Goal: Task Accomplishment & Management: Complete application form

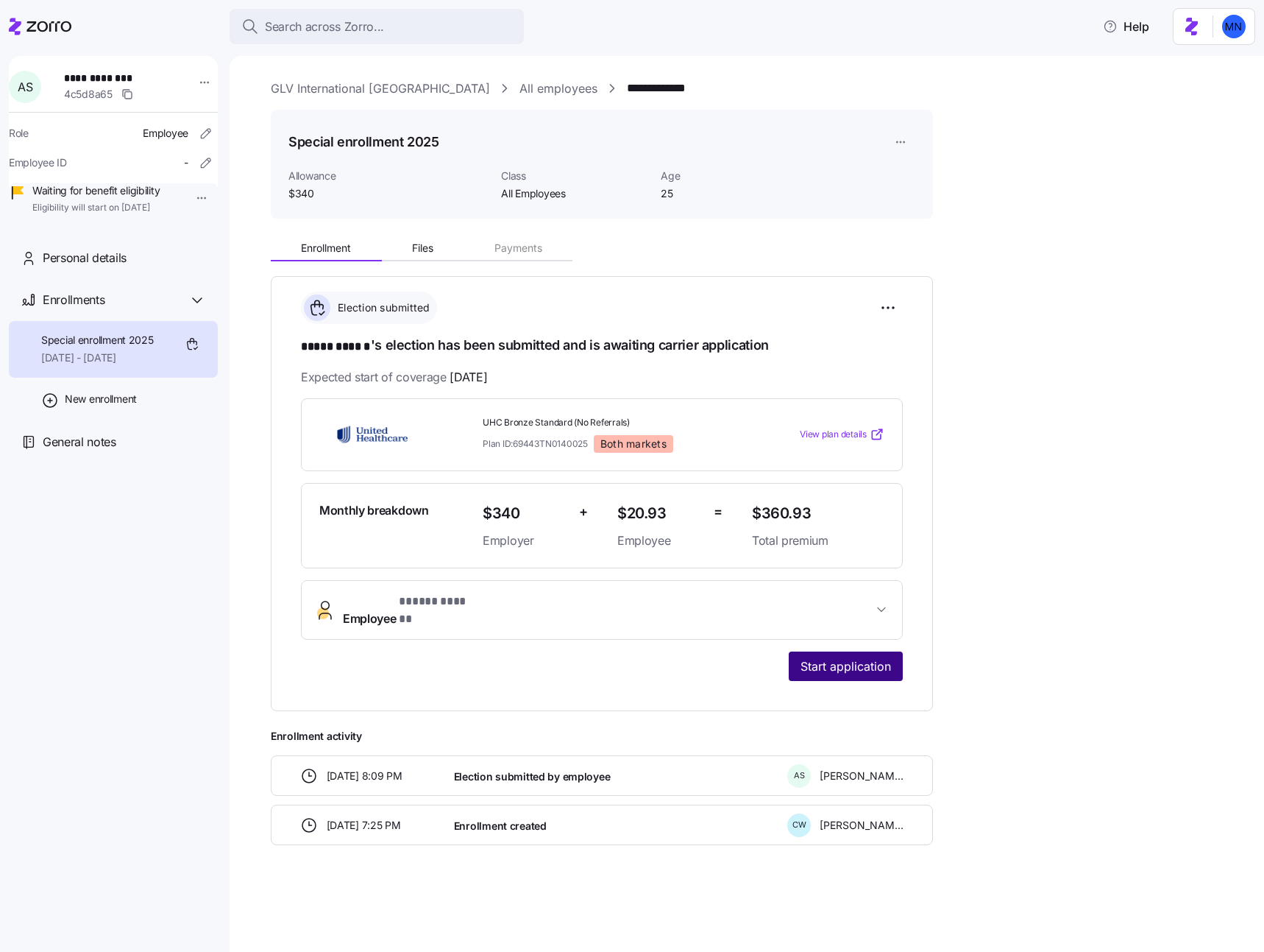
click at [852, 657] on span "Start application" at bounding box center [845, 666] width 90 height 18
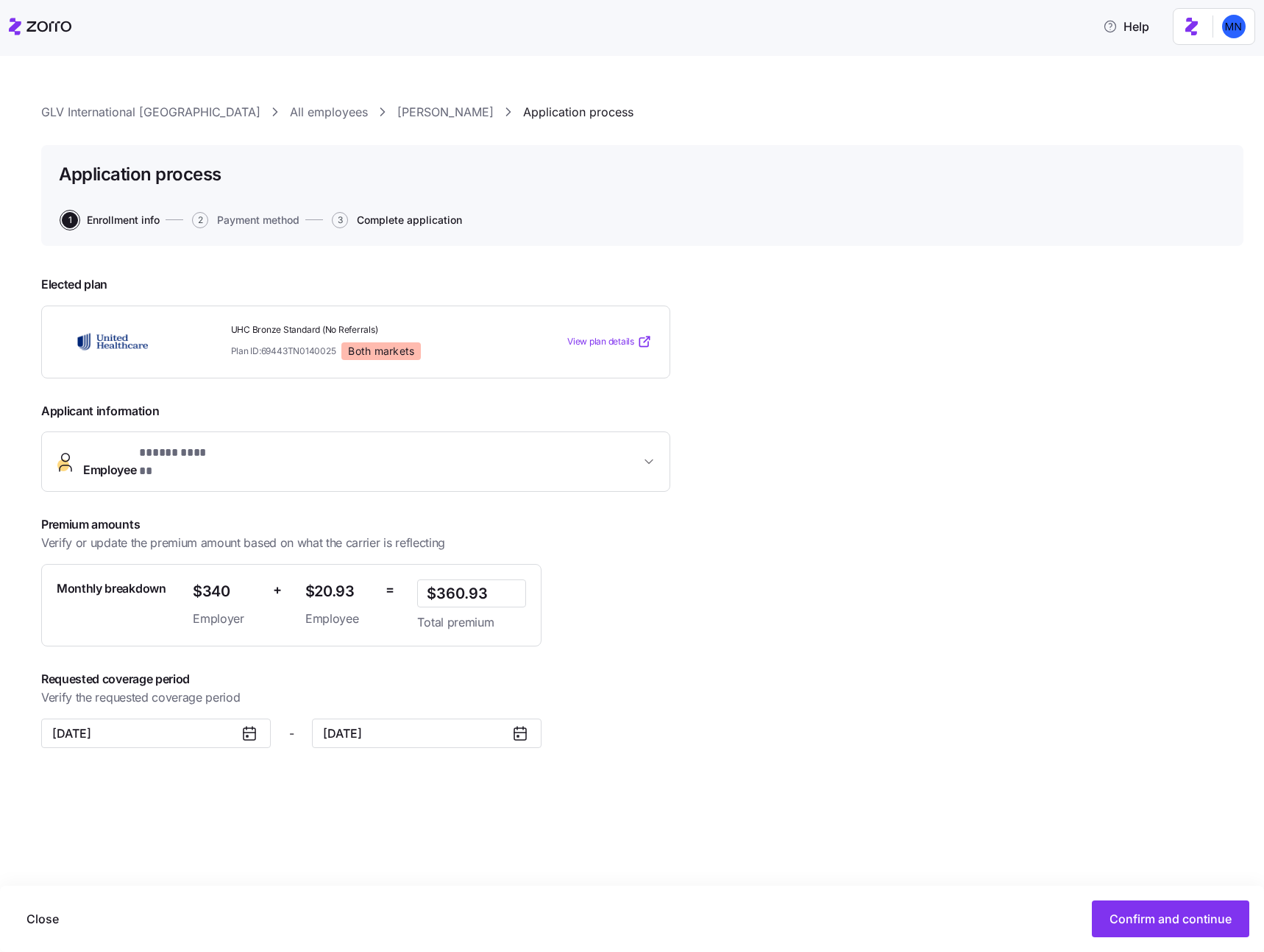
click at [441, 224] on span "Complete application" at bounding box center [409, 220] width 105 height 11
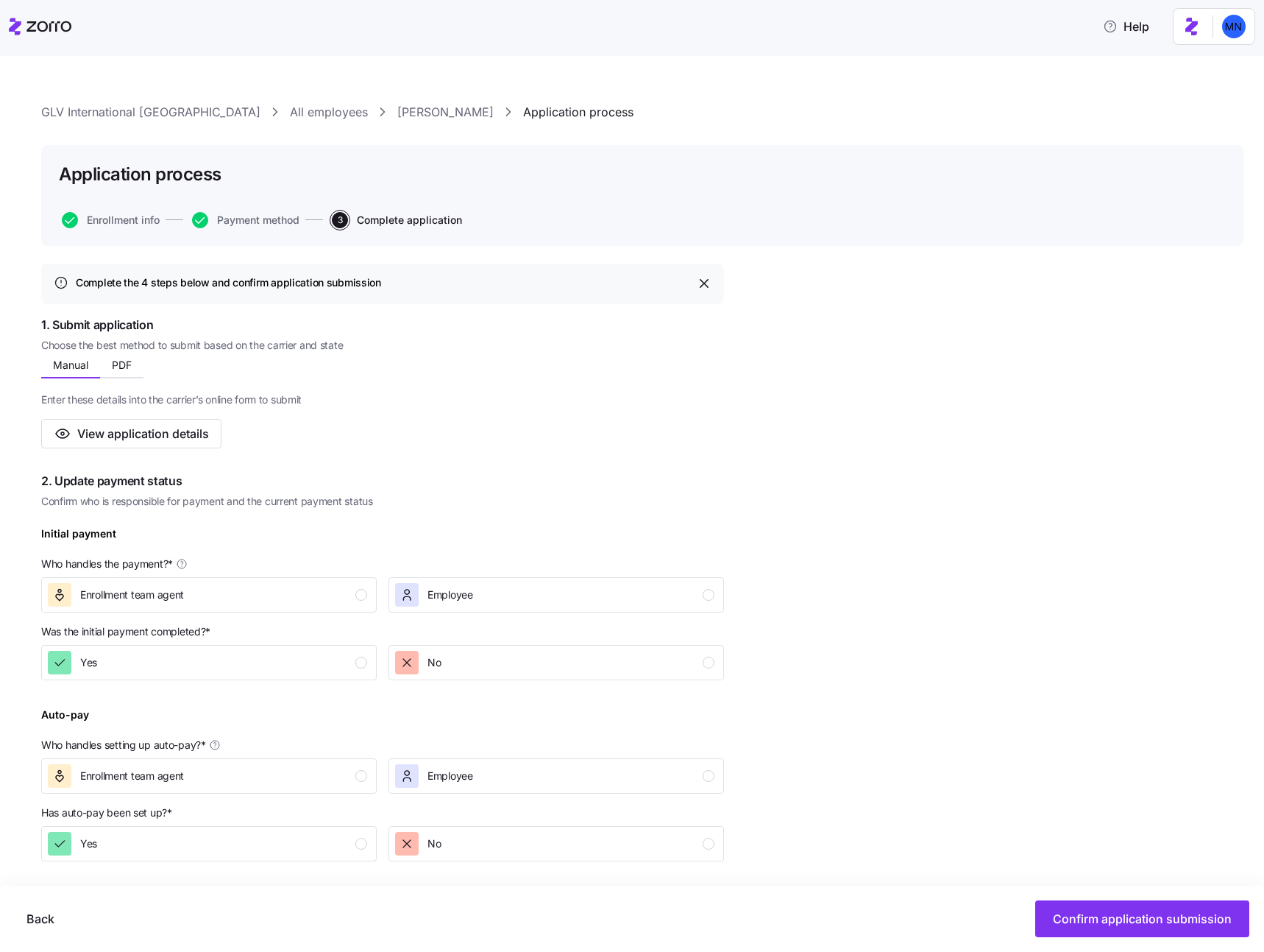
click at [796, 417] on div "Complete the 4 steps below and confirm application submission 1. Submit applica…" at bounding box center [642, 767] width 1202 height 1008
click at [1228, 29] on html "Help GLV International USA All employees April Simone Application process Appli…" at bounding box center [632, 471] width 1264 height 943
click at [1213, 60] on div "My settings" at bounding box center [1205, 66] width 77 height 16
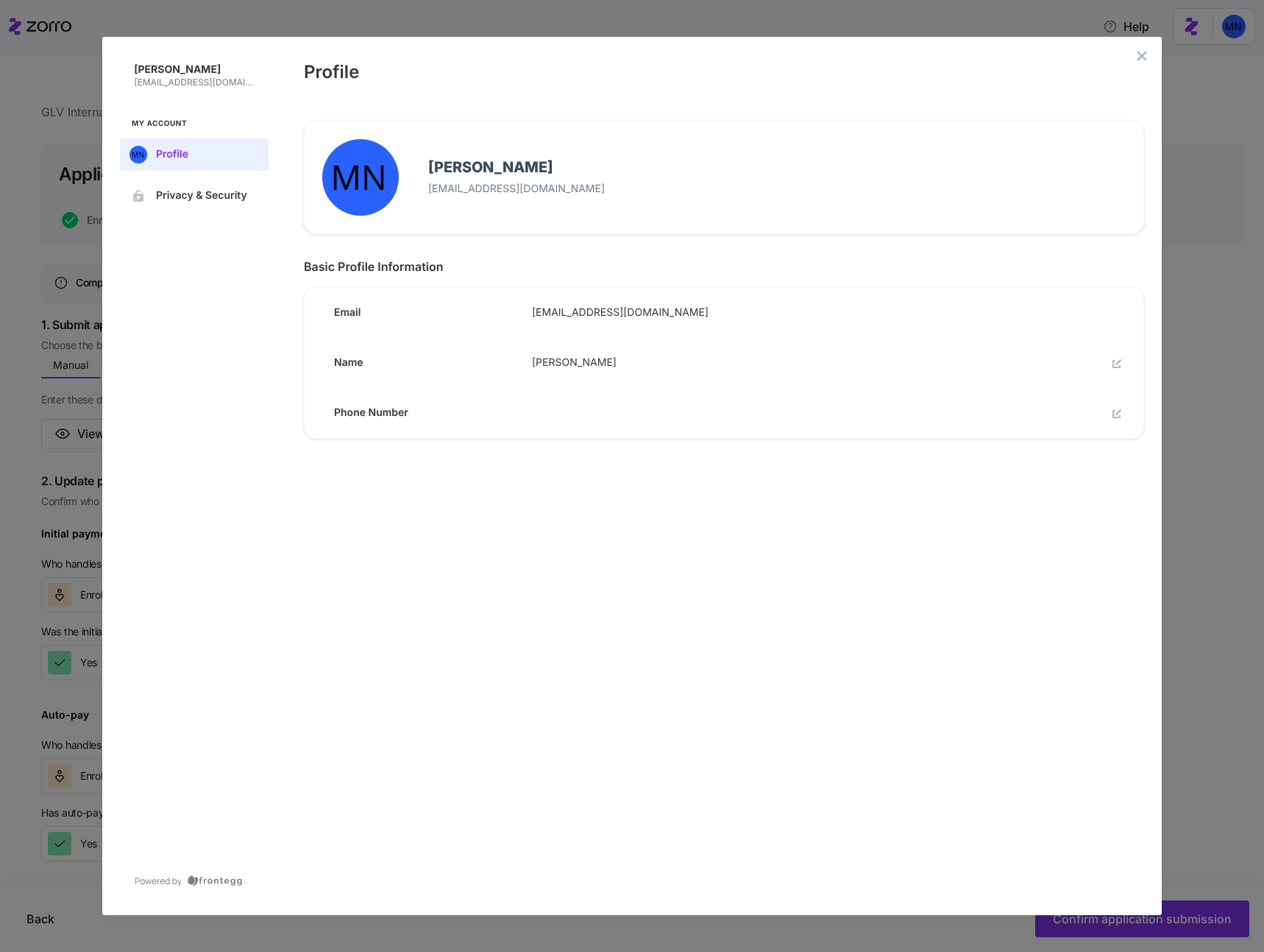
drag, startPoint x: 224, startPoint y: 82, endPoint x: 131, endPoint y: 83, distance: 93.0
click at [131, 83] on div "Max Novak maxim.n@myzorro.co" at bounding box center [194, 76] width 148 height 31
click at [132, 83] on img at bounding box center [131, 76] width 24 height 24
click at [134, 83] on img at bounding box center [131, 76] width 24 height 24
click at [180, 90] on div "Max Novak maxim.n@myzorro.co" at bounding box center [194, 76] width 148 height 31
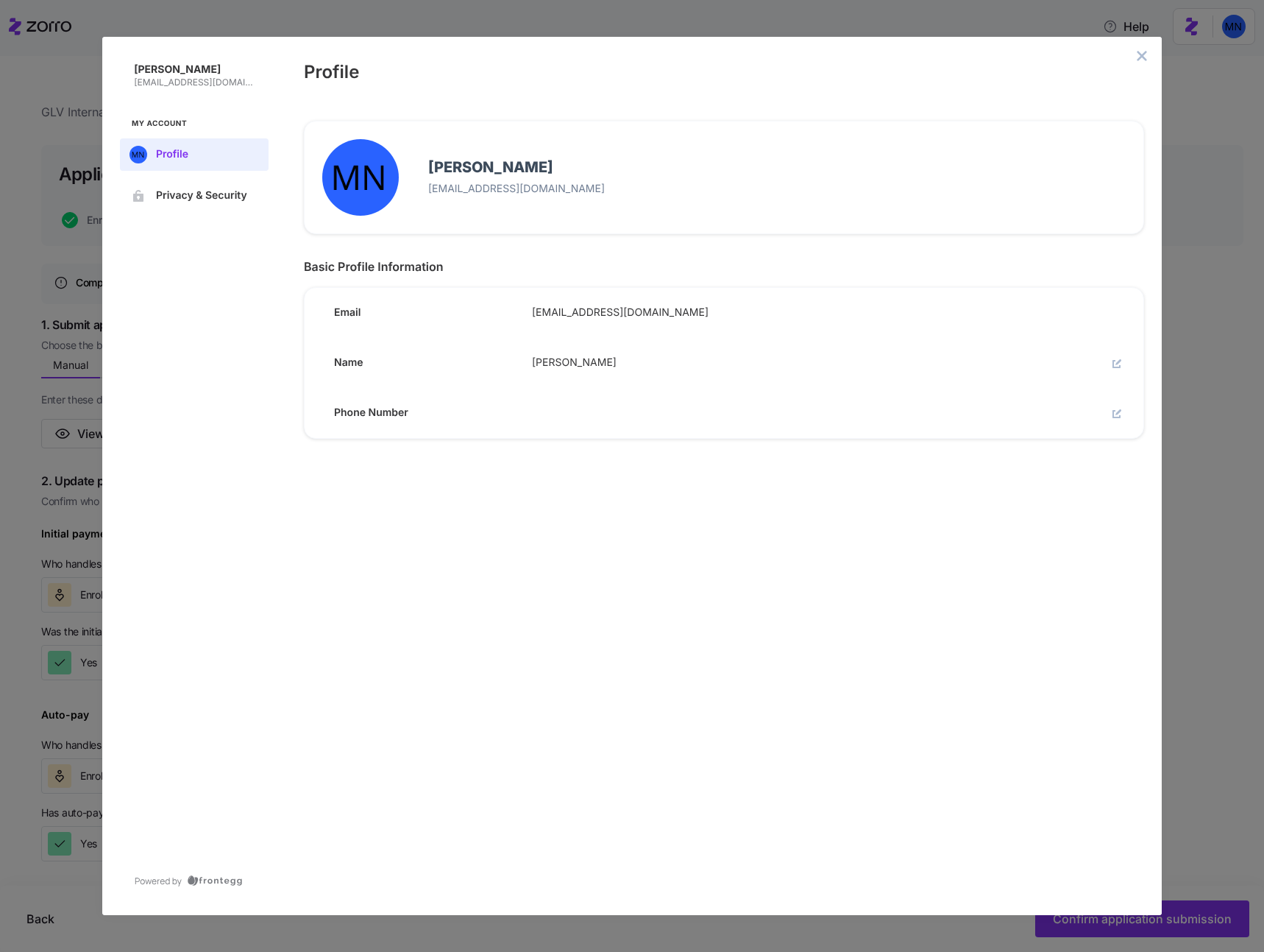
drag, startPoint x: 225, startPoint y: 85, endPoint x: 155, endPoint y: 82, distance: 70.1
click at [152, 82] on p "maxim.n@myzorro.co" at bounding box center [195, 82] width 123 height 11
click at [155, 82] on p "maxim.n@myzorro.co" at bounding box center [195, 82] width 123 height 11
click at [153, 82] on p "maxim.n@myzorro.co" at bounding box center [195, 82] width 123 height 11
drag, startPoint x: 223, startPoint y: 80, endPoint x: 143, endPoint y: 83, distance: 80.1
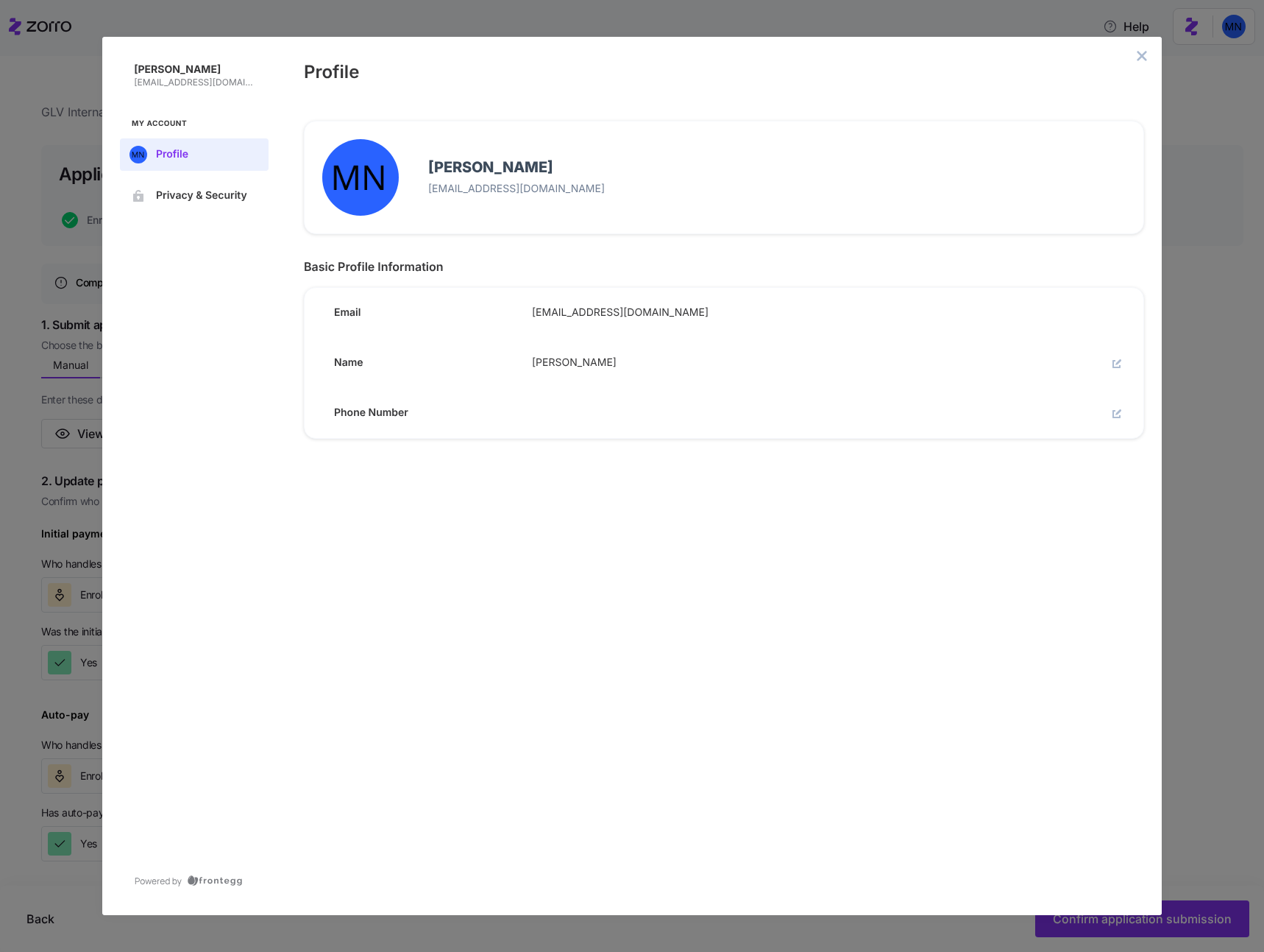
click at [144, 83] on p "maxim.n@myzorro.co" at bounding box center [195, 82] width 123 height 11
click at [63, 122] on div "Max Novak maxim.n@myzorro.co My Account Profile Privacy & Security Profile Max …" at bounding box center [632, 476] width 1264 height 952
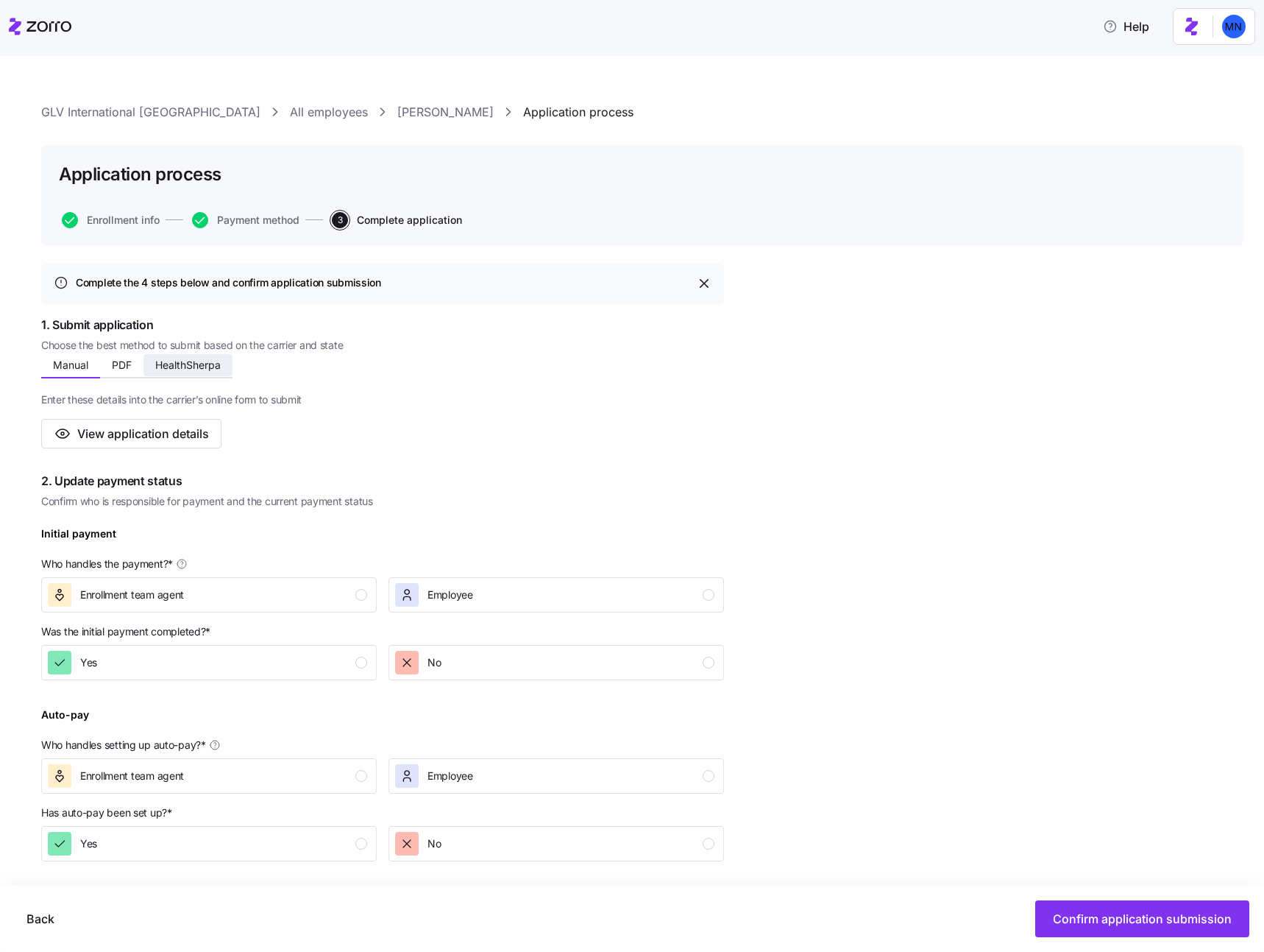
click at [214, 363] on span "HealthSherpa" at bounding box center [188, 365] width 65 height 11
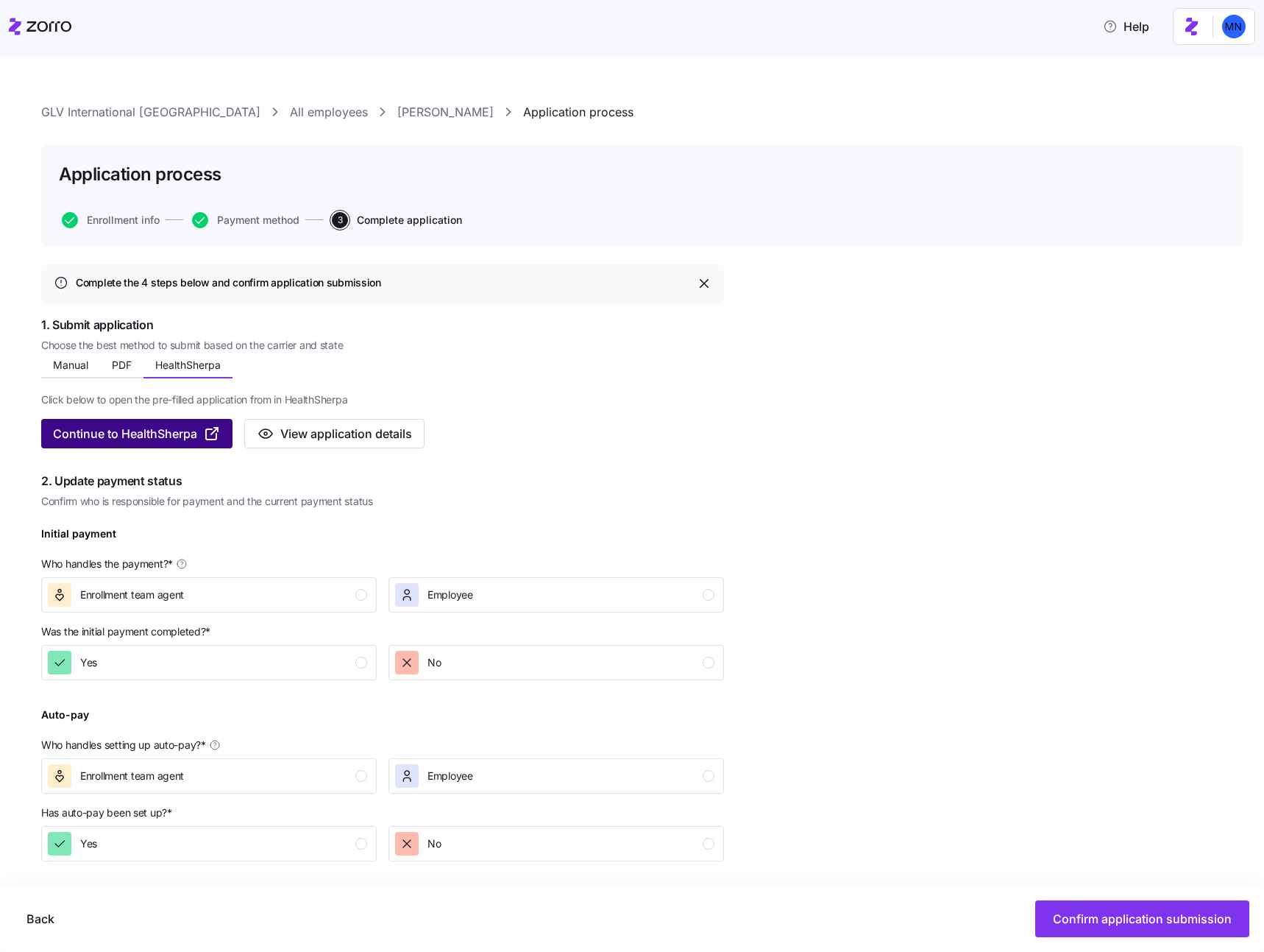
click at [148, 429] on span "Continue to HealthSherpa" at bounding box center [125, 434] width 144 height 18
click at [114, 425] on span "Continue to HealthSherpa" at bounding box center [125, 434] width 144 height 18
click at [182, 431] on span "Continue to HealthSherpa" at bounding box center [125, 434] width 144 height 18
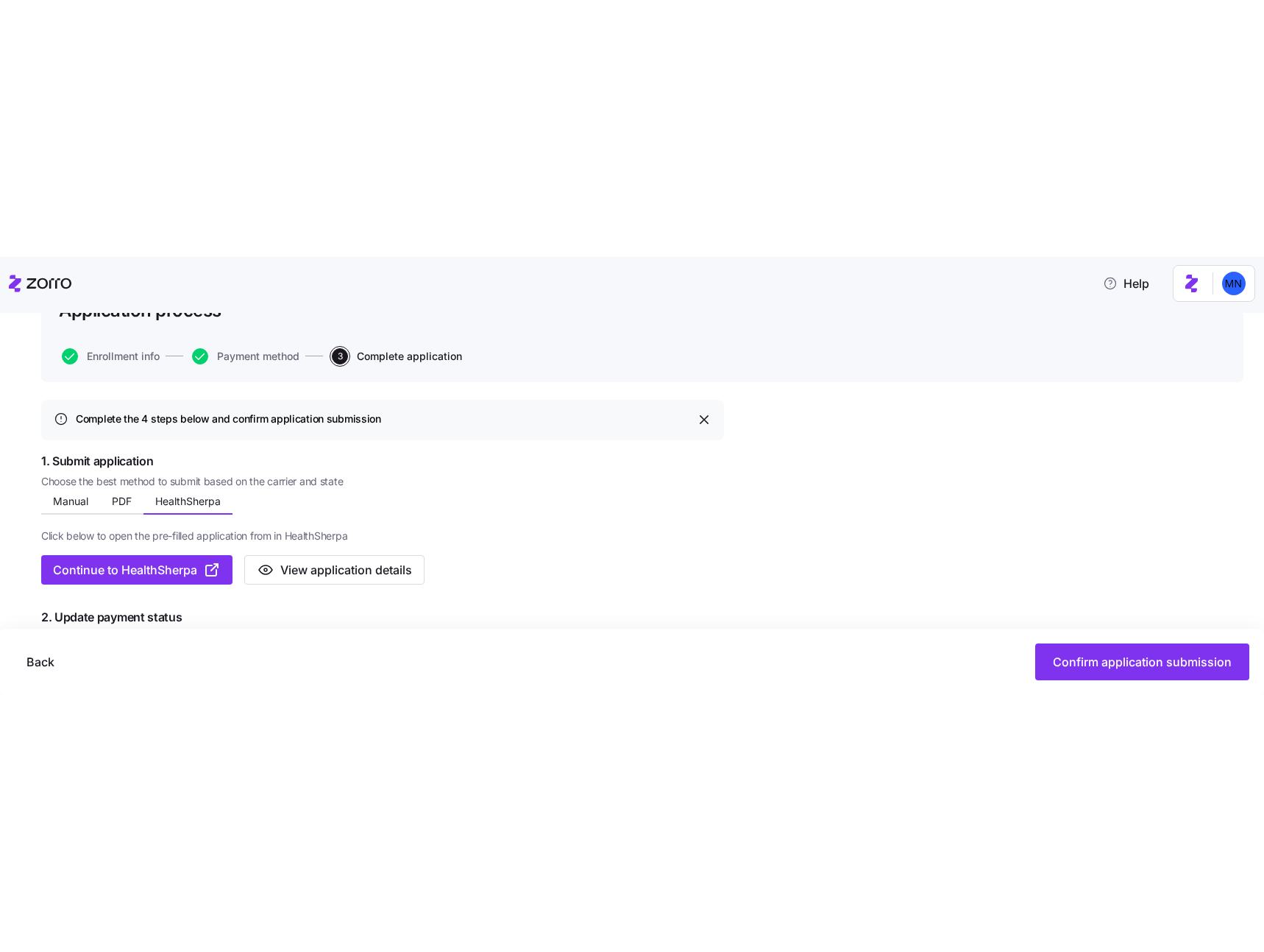
scroll to position [140, 0]
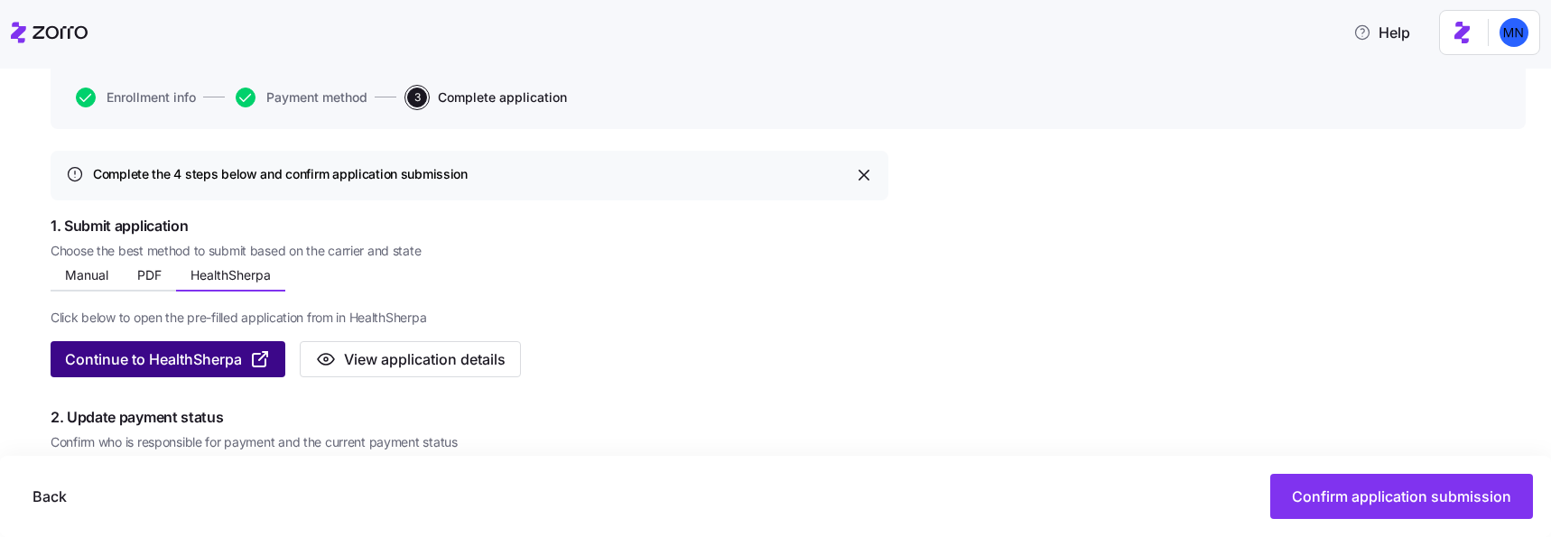
click at [133, 368] on span "Continue to HealthSherpa" at bounding box center [153, 360] width 177 height 22
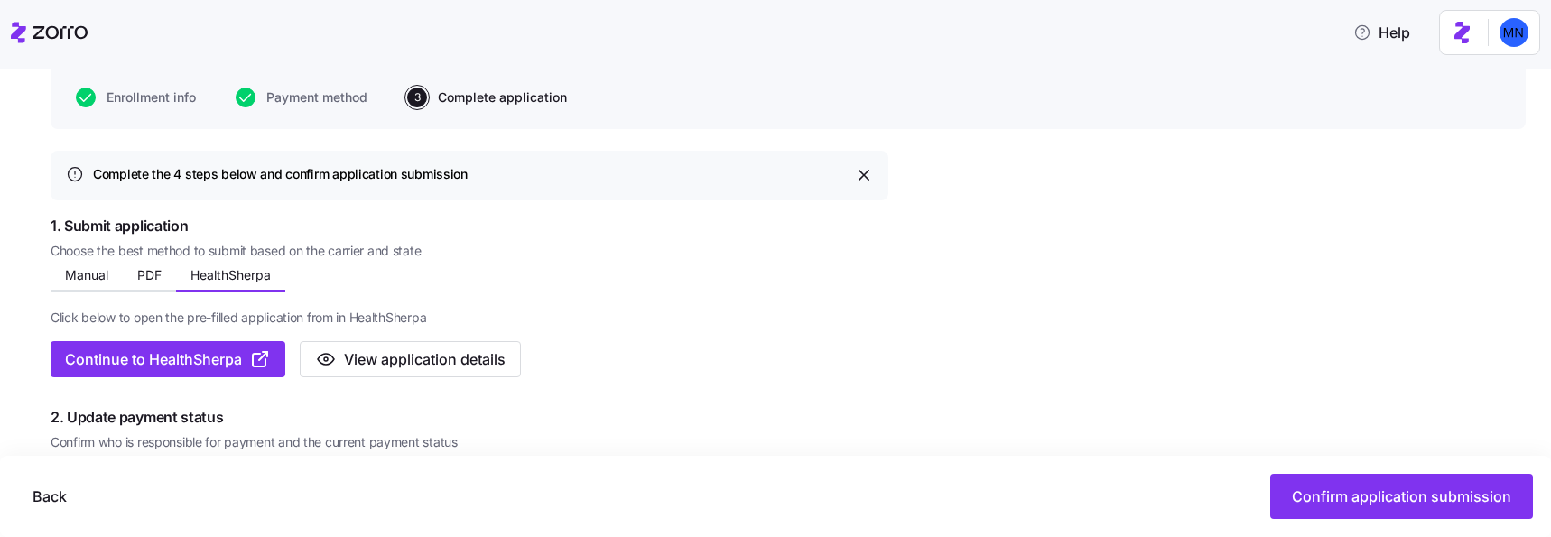
click at [473, 358] on span "View application details" at bounding box center [425, 360] width 162 height 22
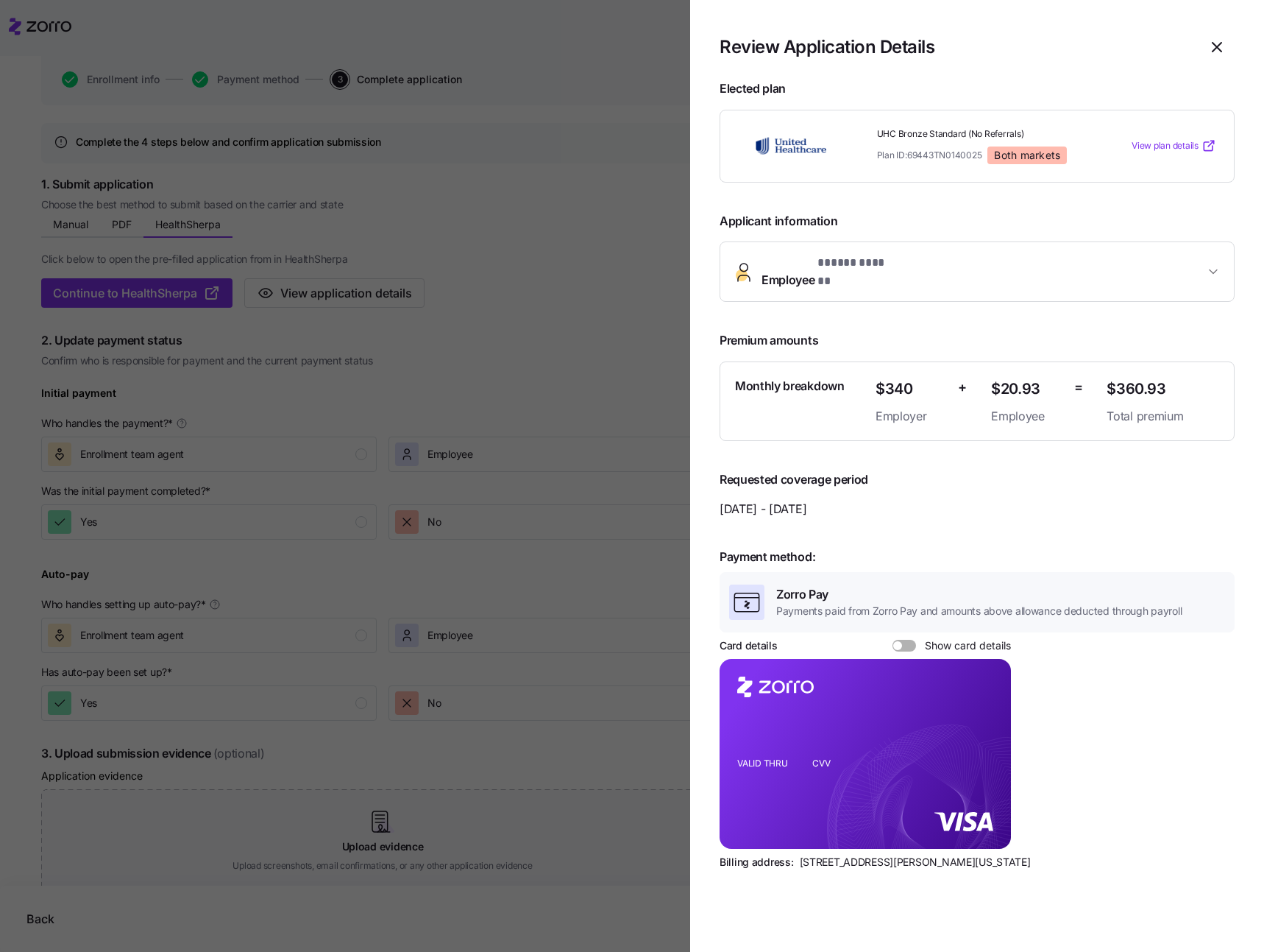
click at [969, 280] on button "Employee * ***** ****** *" at bounding box center [977, 271] width 513 height 59
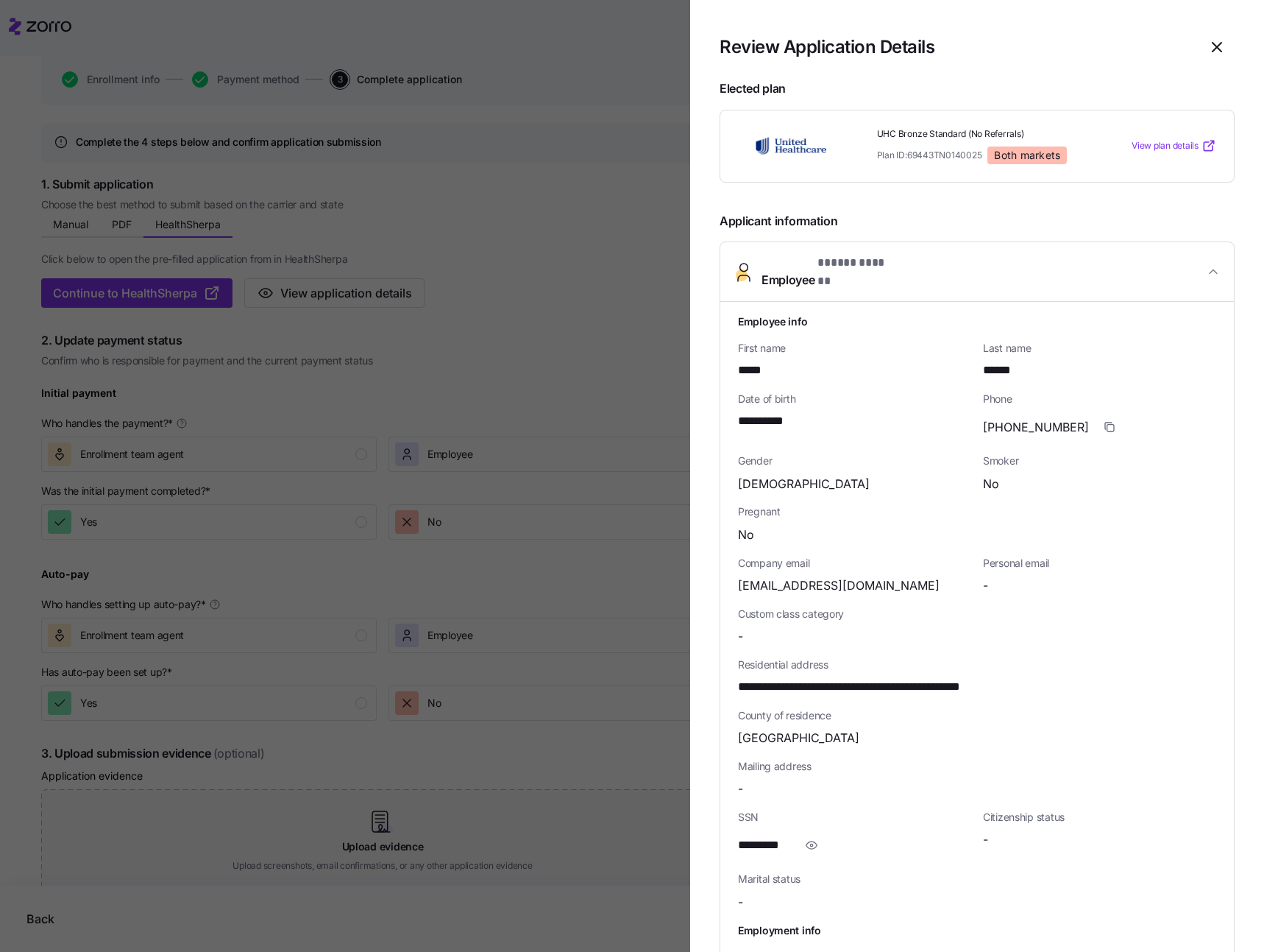
click at [494, 381] on div at bounding box center [632, 476] width 1264 height 952
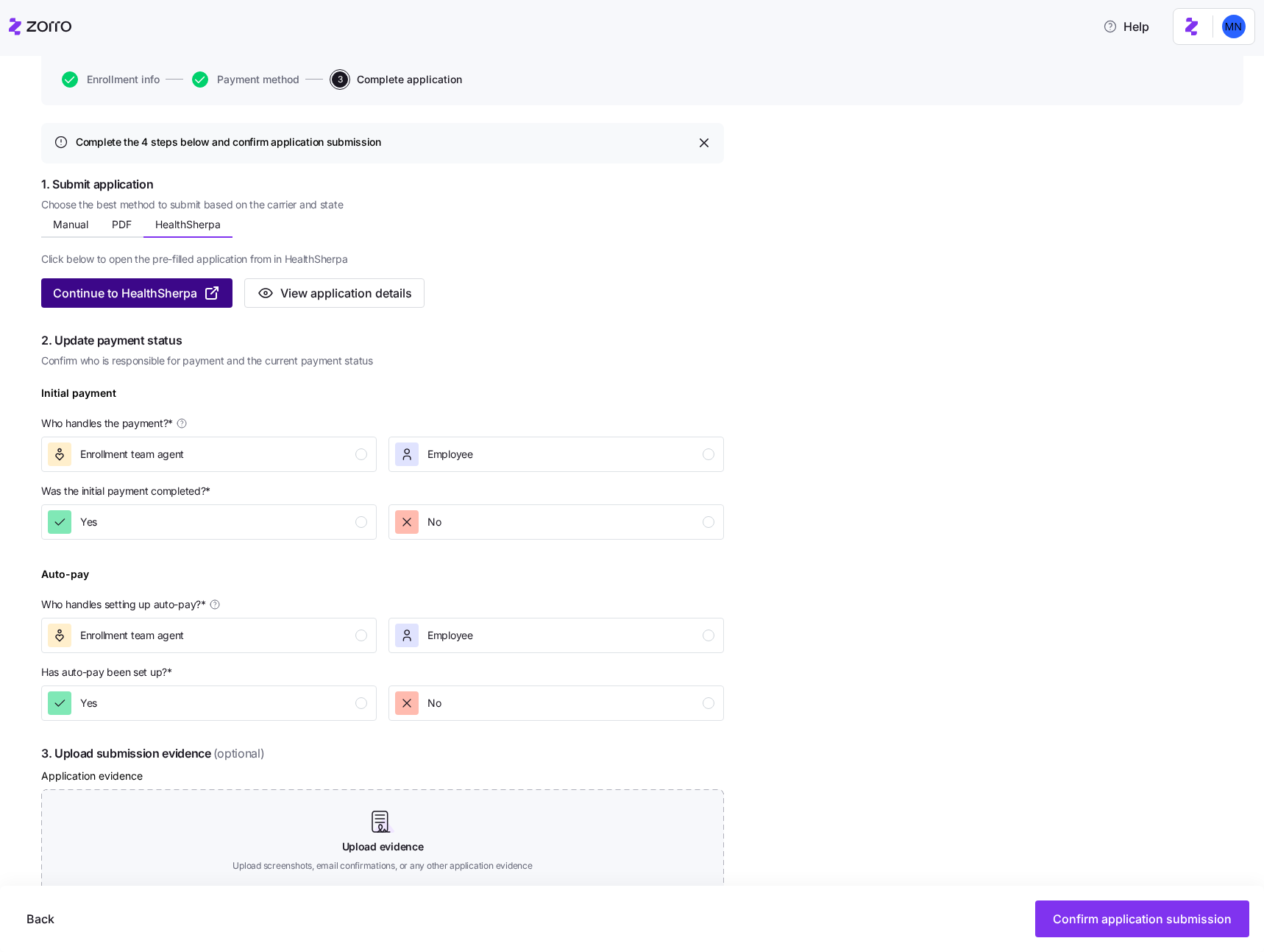
click at [176, 292] on span "Continue to HealthSherpa" at bounding box center [125, 293] width 144 height 18
click at [733, 261] on div "Complete the 4 steps below and confirm application submission 1. Submit applica…" at bounding box center [642, 627] width 1202 height 1008
click at [544, 398] on div "Initial payment Who handles the payment? * Enrollment team agent Employee" at bounding box center [383, 427] width 683 height 88
click at [654, 512] on div "No" at bounding box center [555, 522] width 319 height 24
click at [570, 307] on div "Continue to HealthSherpa View application details" at bounding box center [383, 293] width 683 height 29
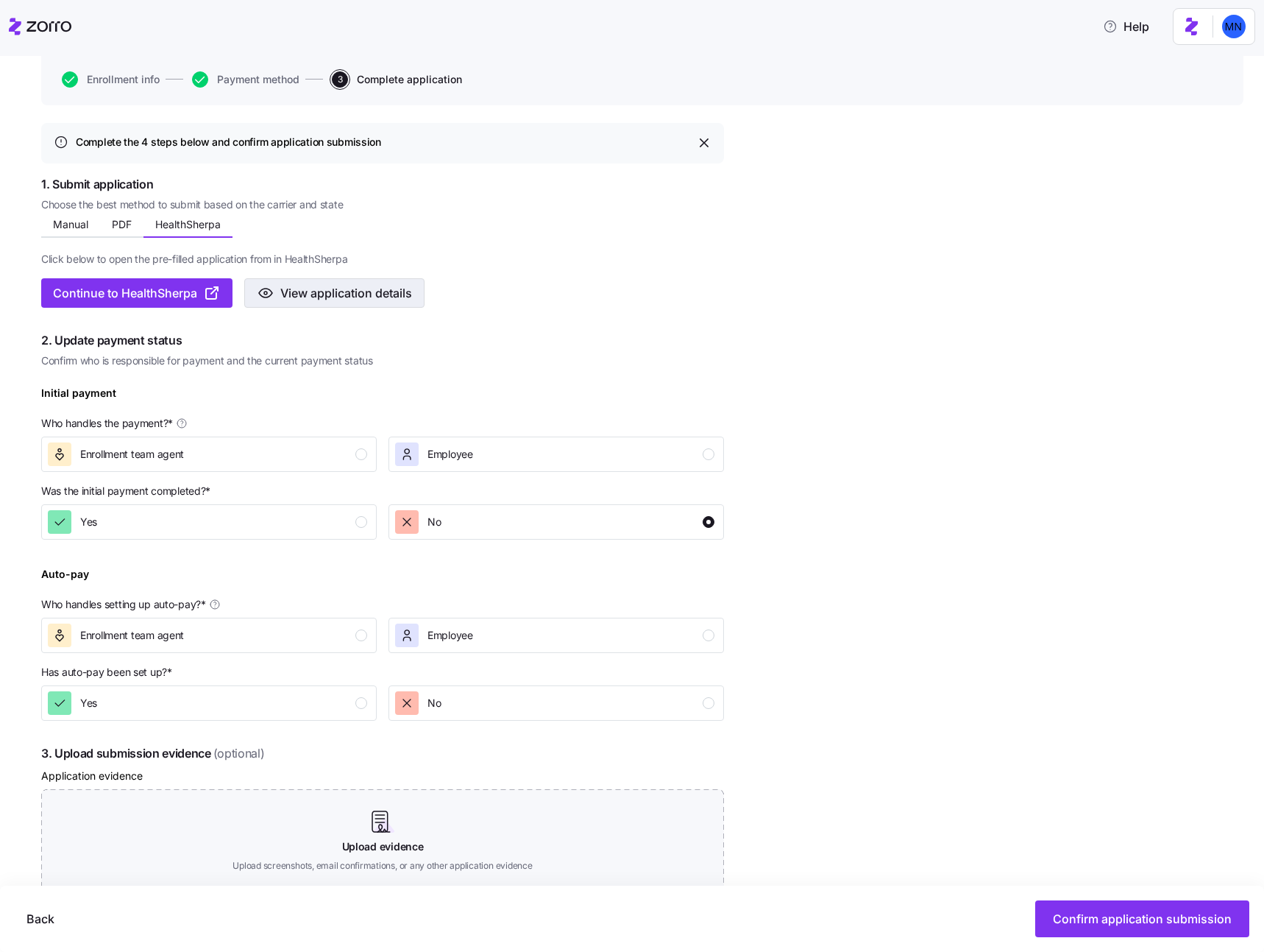
click at [353, 289] on span "View application details" at bounding box center [346, 293] width 132 height 18
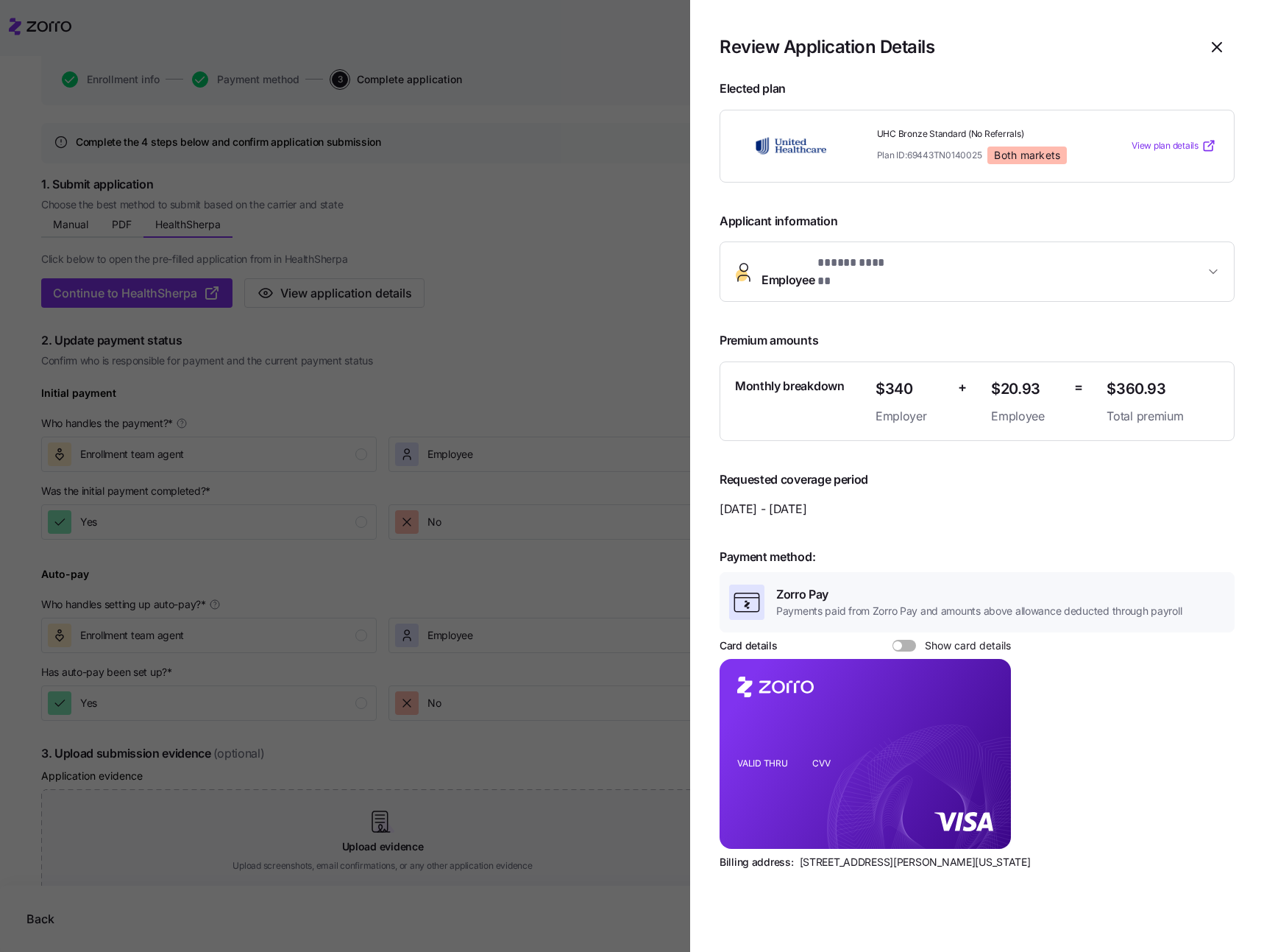
click at [936, 260] on span "Employee * ***** ****** *" at bounding box center [984, 271] width 443 height 35
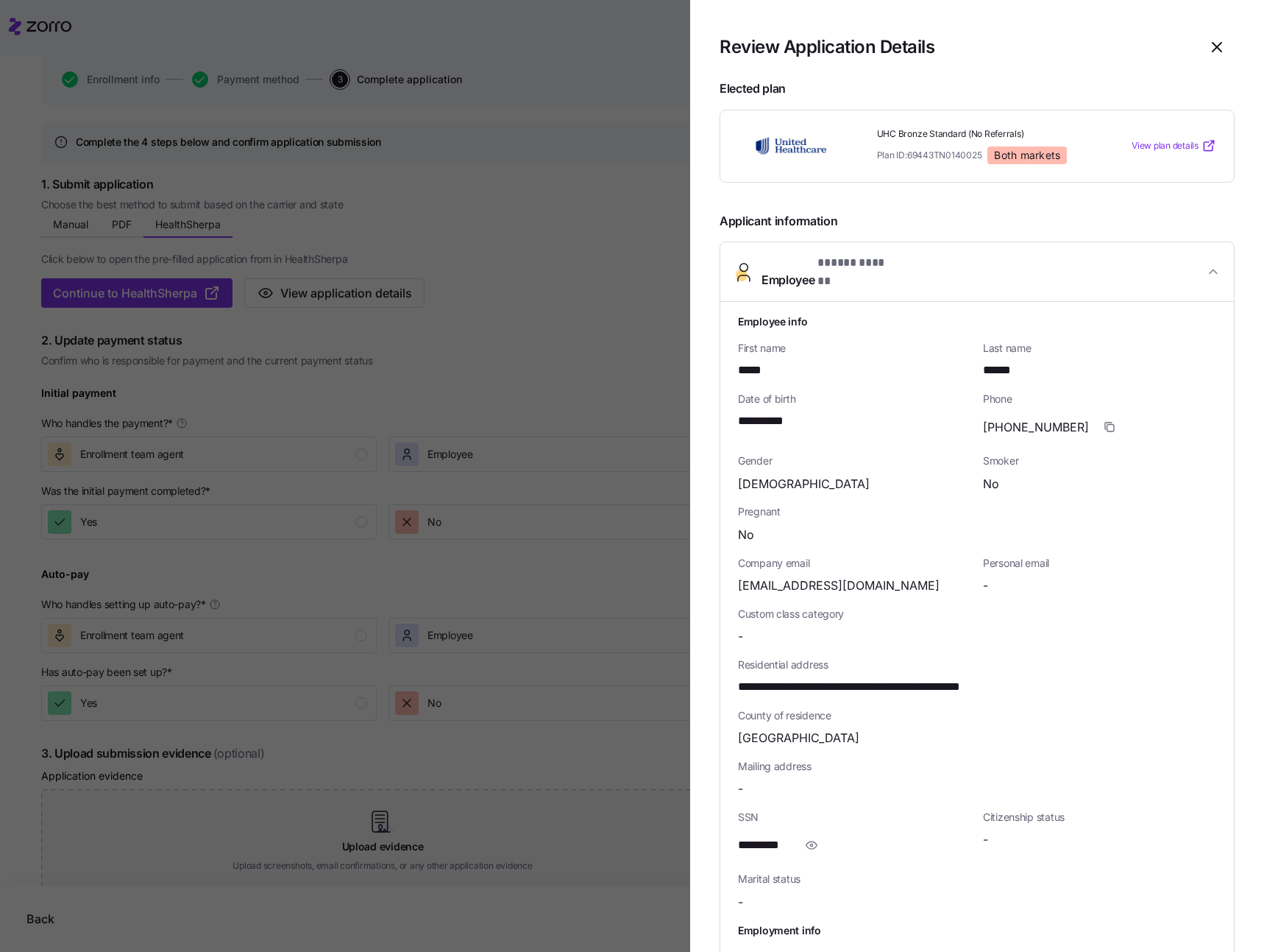
click at [248, 227] on div at bounding box center [632, 476] width 1264 height 952
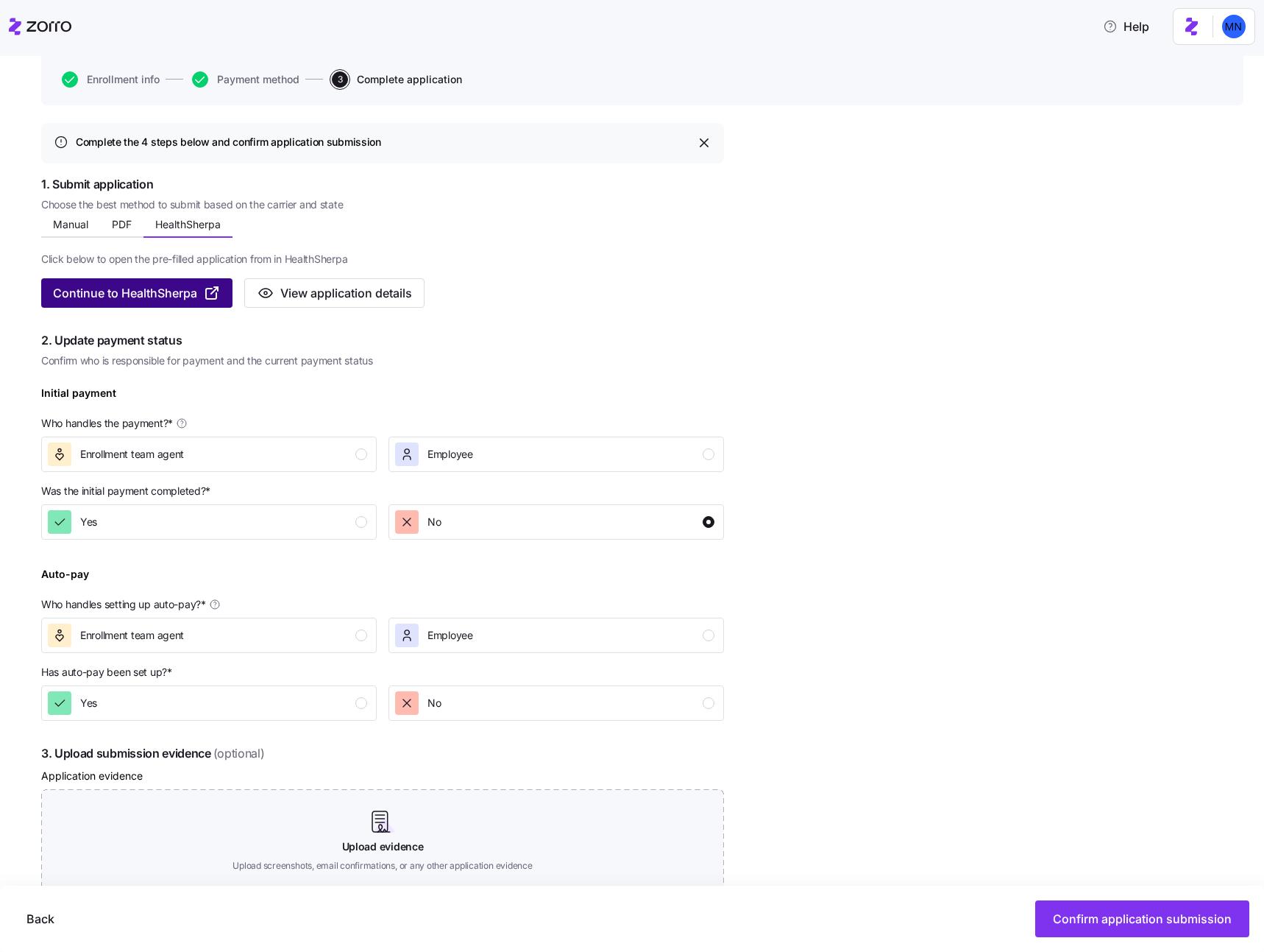
click at [155, 294] on span "Continue to HealthSherpa" at bounding box center [125, 293] width 144 height 18
click at [608, 261] on div "Click below to open the pre-filled application from in HealthSherpa Continue to…" at bounding box center [383, 273] width 683 height 70
click at [755, 336] on div "Complete the 4 steps below and confirm application submission 1. Submit applica…" at bounding box center [642, 627] width 1202 height 1008
click at [330, 290] on span "View application details" at bounding box center [346, 293] width 132 height 18
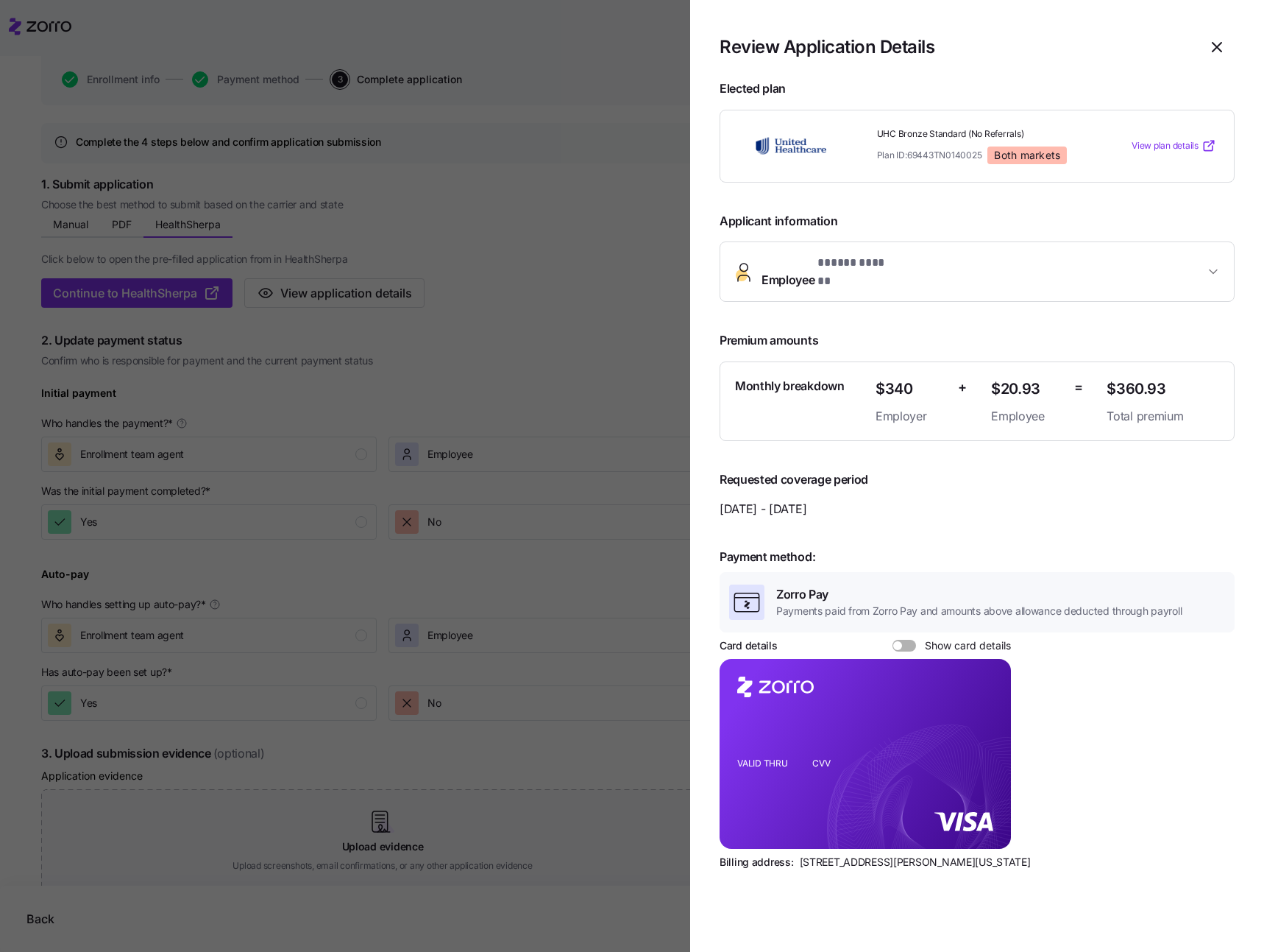
click at [829, 261] on span "* ***** ****** *" at bounding box center [855, 263] width 76 height 19
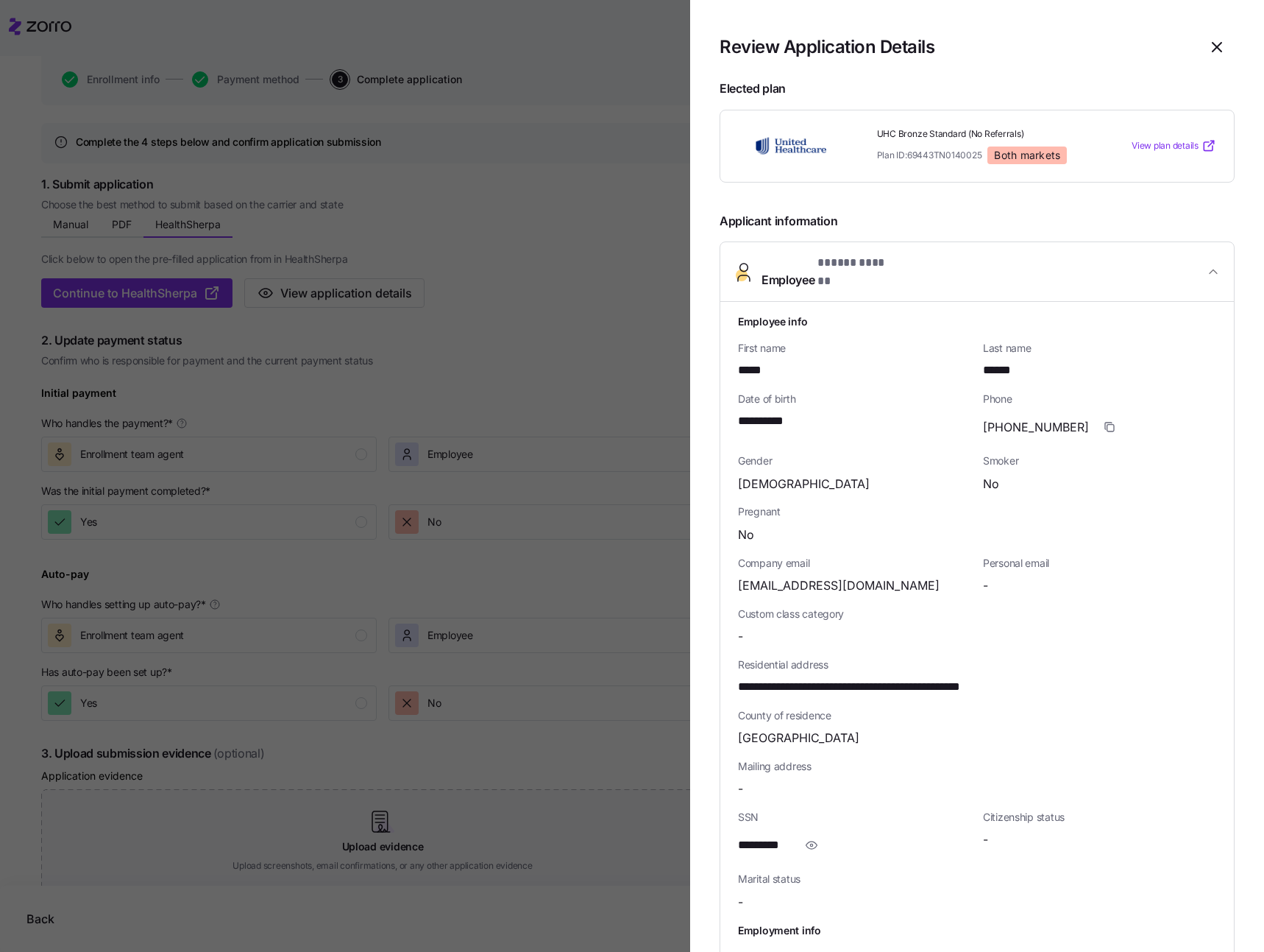
click at [588, 269] on div at bounding box center [632, 476] width 1264 height 952
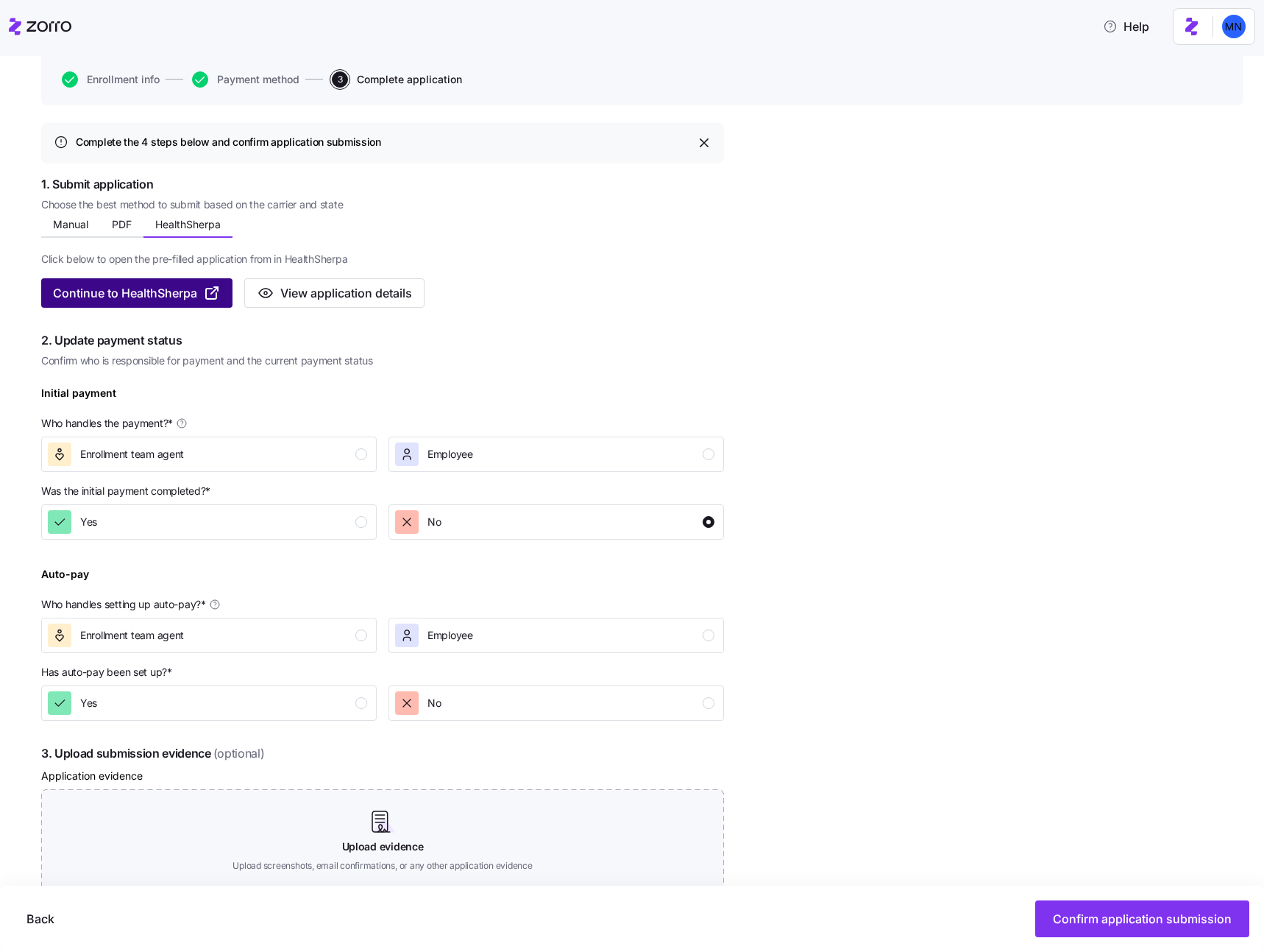
click at [148, 296] on span "Continue to HealthSherpa" at bounding box center [125, 293] width 144 height 18
